Goal: Browse casually

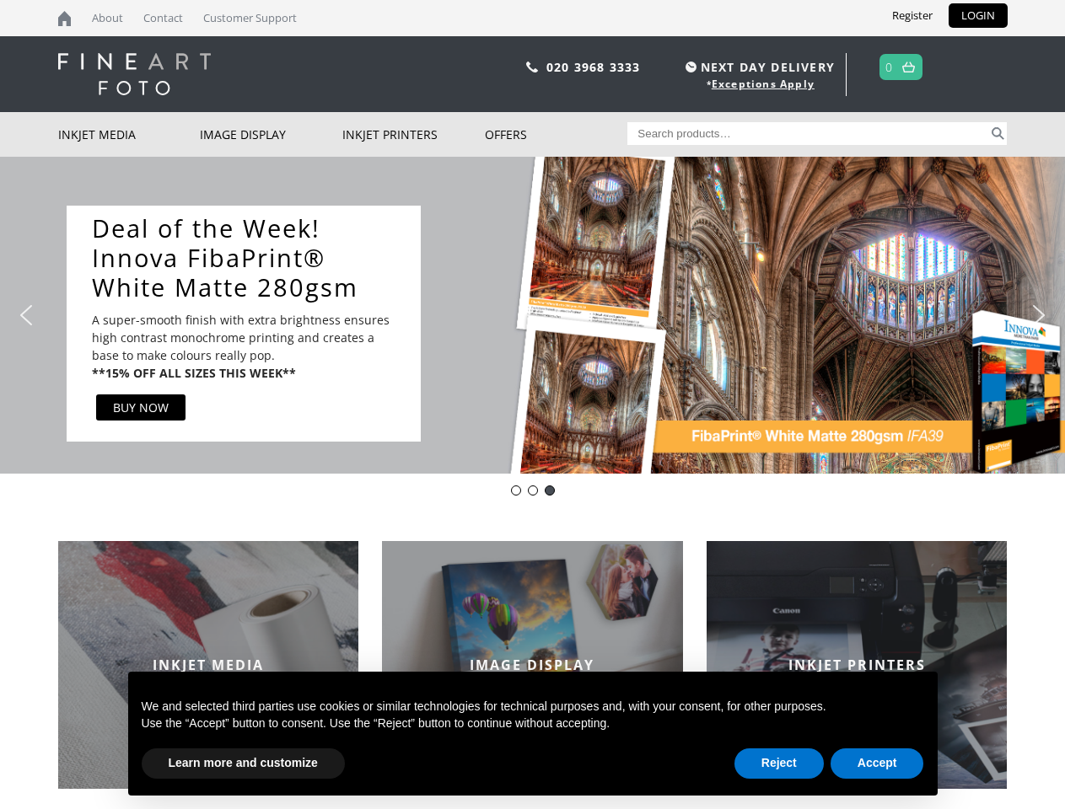
click at [532, 405] on div "Slider" at bounding box center [710, 323] width 544 height 235
click at [532, 315] on div "Slider" at bounding box center [710, 323] width 544 height 235
click at [528, 314] on div "Slider" at bounding box center [710, 323] width 544 height 235
click at [709, 323] on div "Slider" at bounding box center [710, 323] width 544 height 235
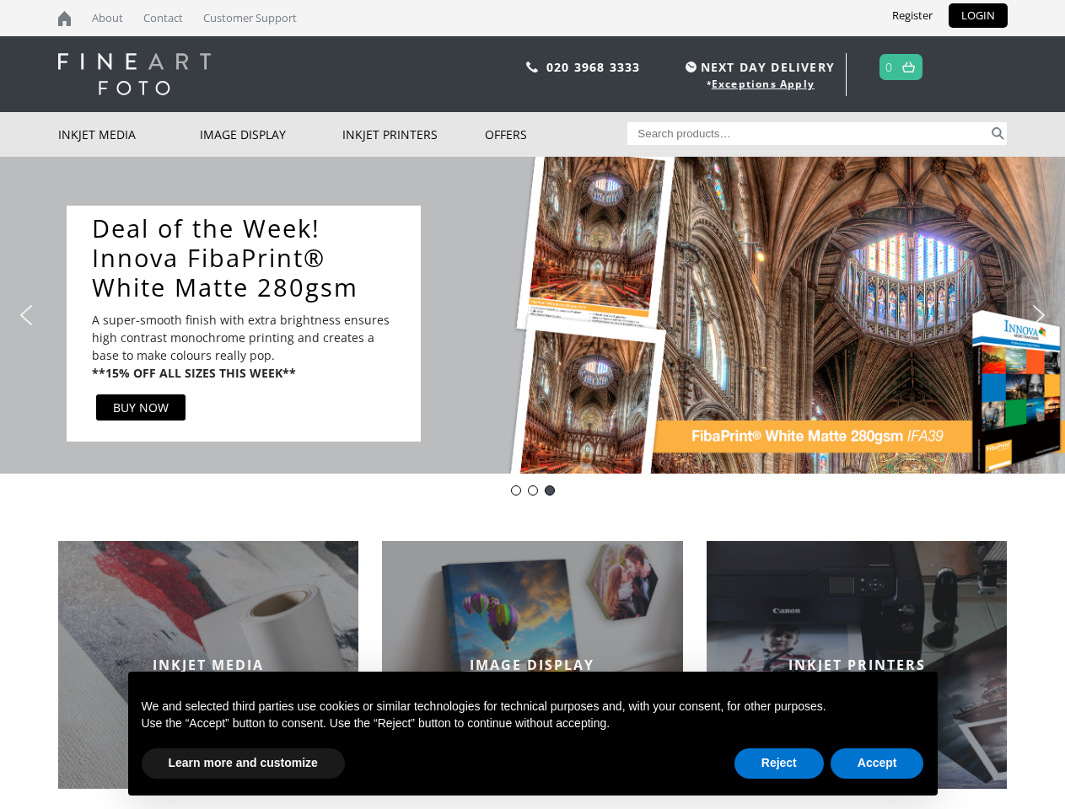
click at [26, 315] on img "previous arrow" at bounding box center [26, 315] width 27 height 27
click at [1039, 315] on img "next arrow" at bounding box center [1038, 315] width 27 height 27
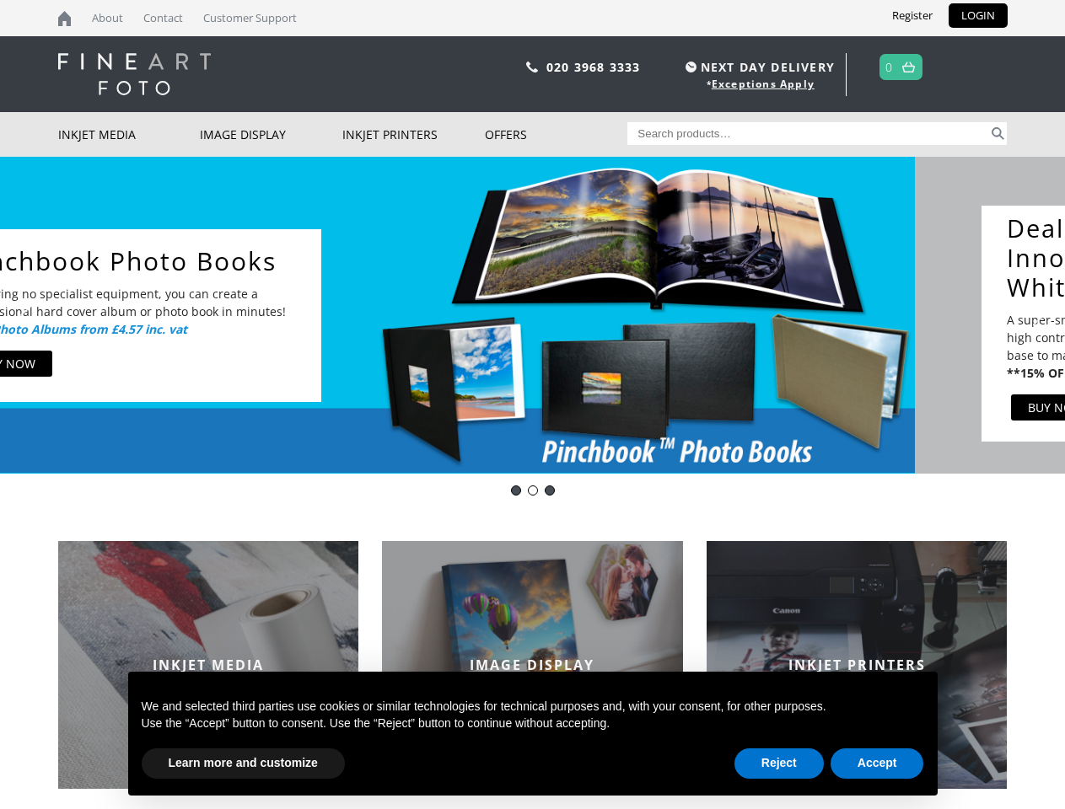
click at [516, 491] on div "Innova-general" at bounding box center [516, 491] width 10 height 10
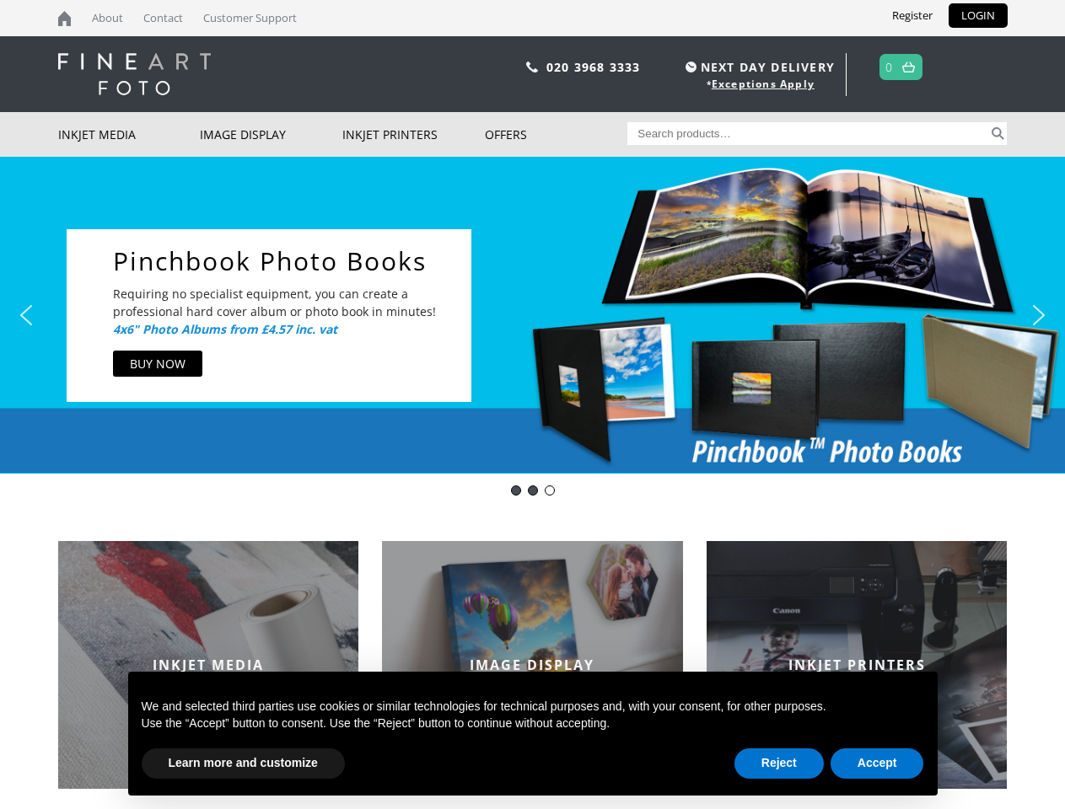
click at [533, 491] on div "pinch book" at bounding box center [533, 491] width 10 height 10
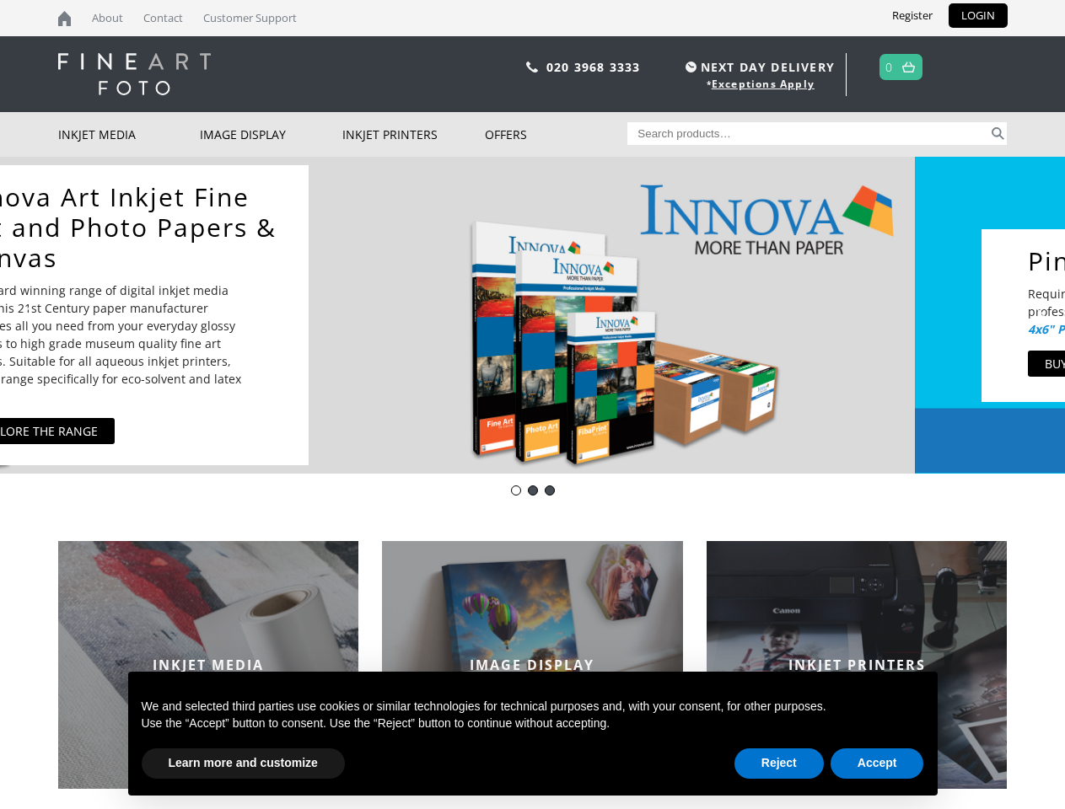
click at [550, 491] on div "DOTWEEK- IFA39" at bounding box center [550, 491] width 10 height 10
